Goal: Task Accomplishment & Management: Manage account settings

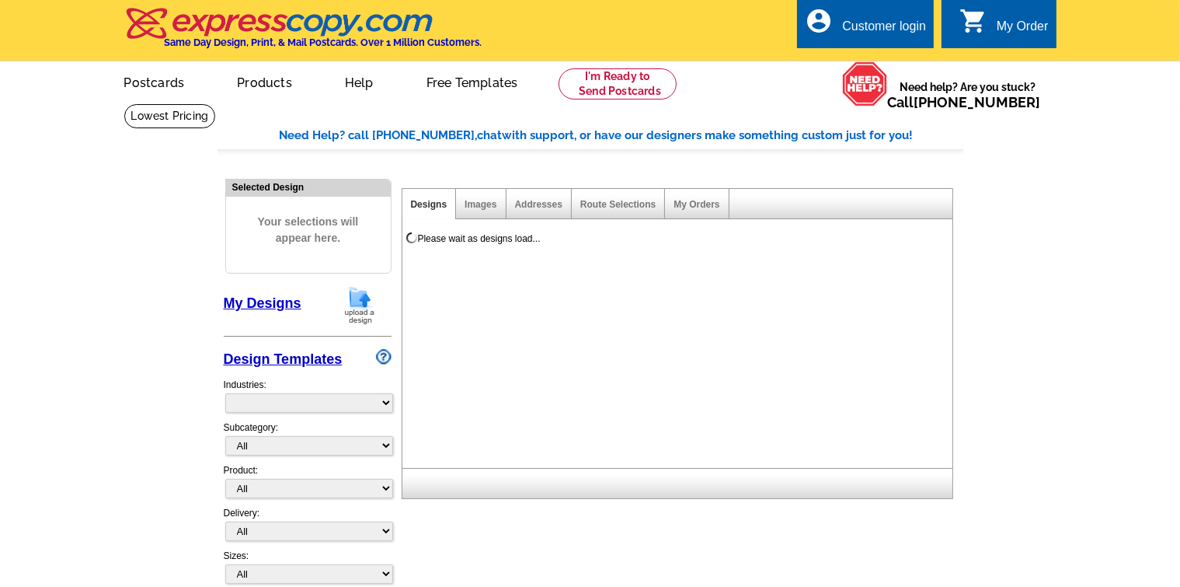
select select "971"
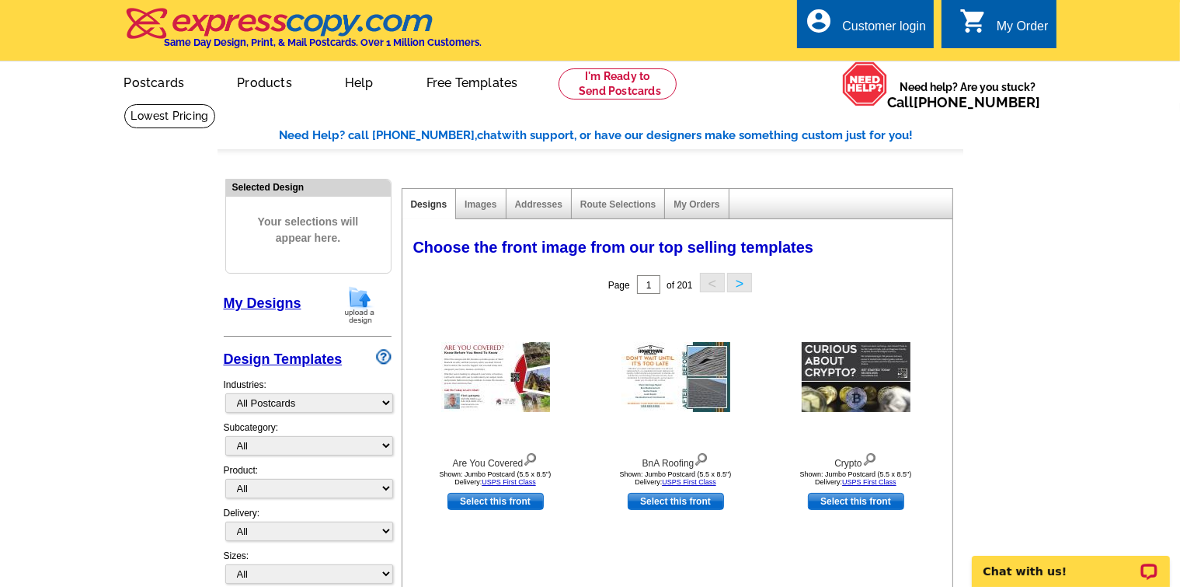
click at [909, 26] on div "Customer login" at bounding box center [884, 30] width 84 height 22
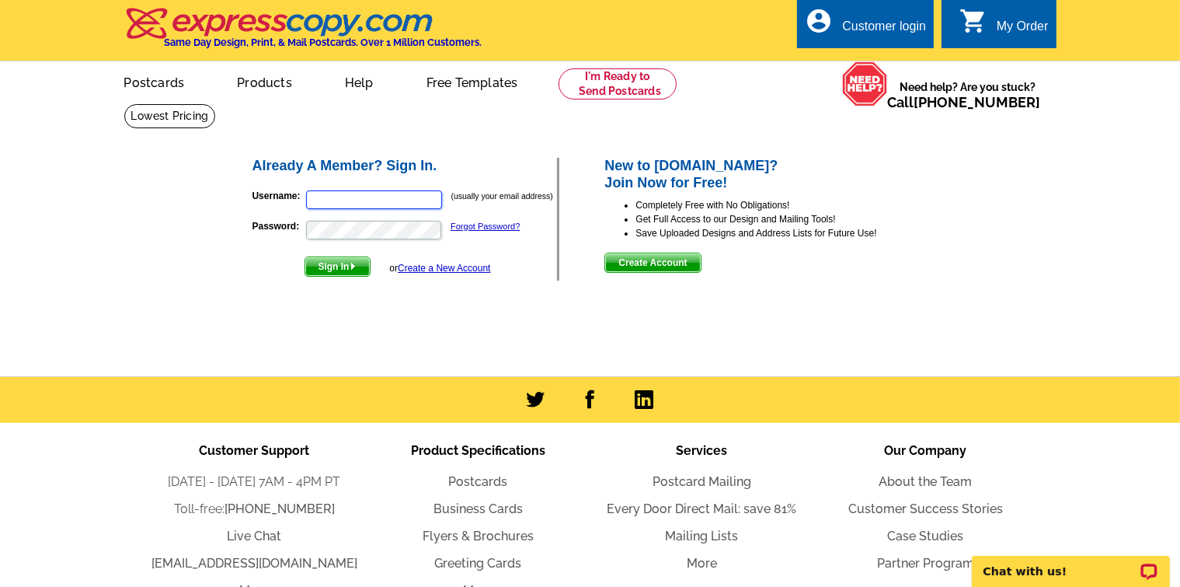
click at [315, 194] on input "Username:" at bounding box center [374, 199] width 136 height 19
type input "[EMAIL_ADDRESS][DOMAIN_NAME]"
click at [333, 268] on span "Sign In" at bounding box center [337, 266] width 64 height 19
